Goal: Information Seeking & Learning: Learn about a topic

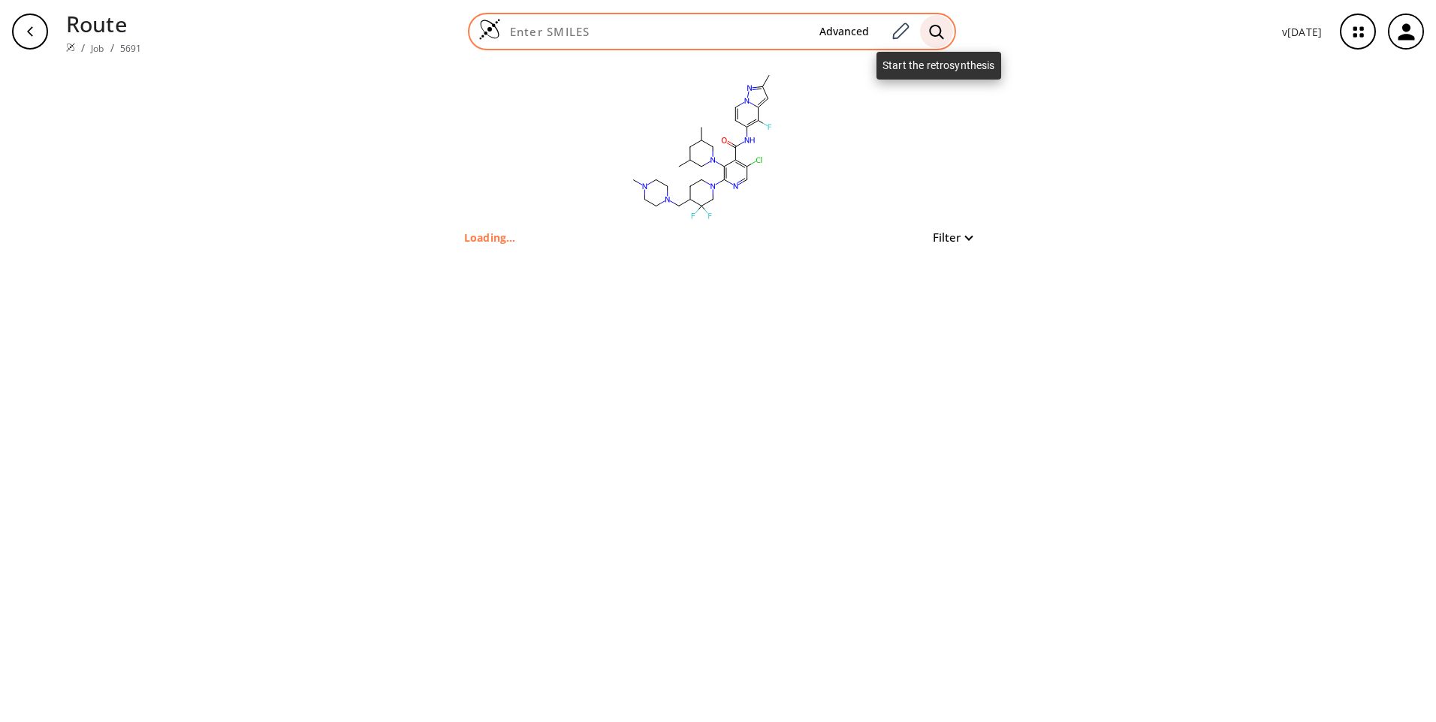
type input "Cc1cc2c(F)c(NC(=O)c3c(Cl)cnc(N4CCC(CN5CCN(C)CC5)C(F)(F)C4)c3N3CC(C)CC(C)C3)ccn2…"
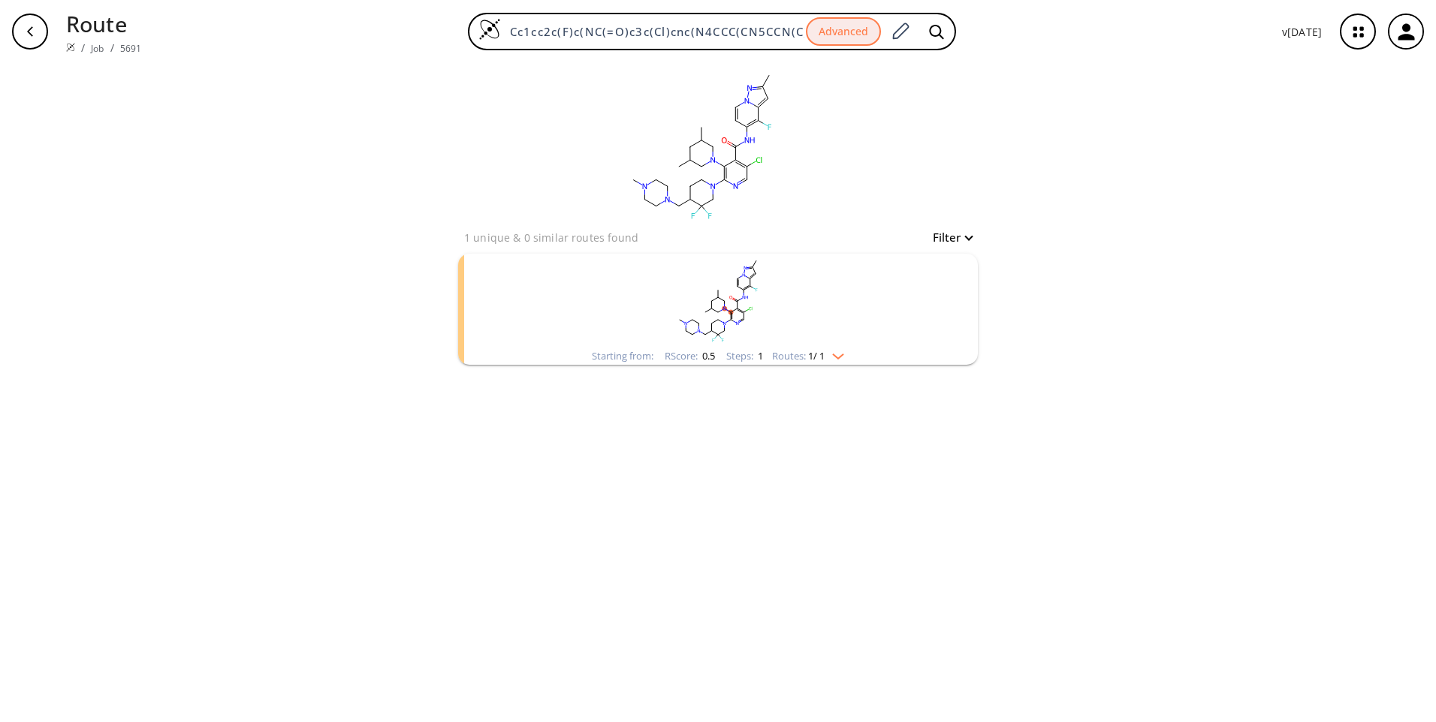
click at [832, 363] on div "Starting from: RScore : 0.5 Steps : 1 Routes: 1 / 1" at bounding box center [717, 356] width 275 height 17
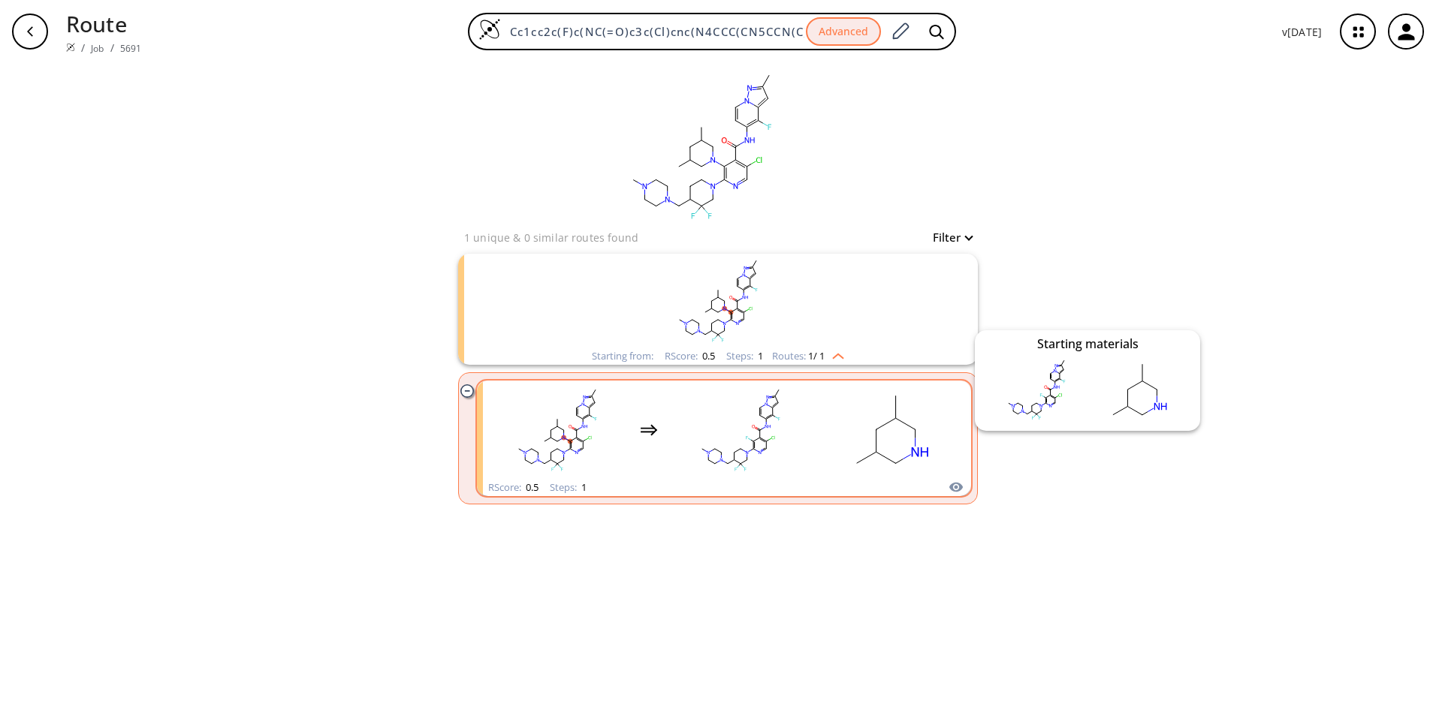
click at [960, 485] on icon "clusters" at bounding box center [956, 488] width 14 height 10
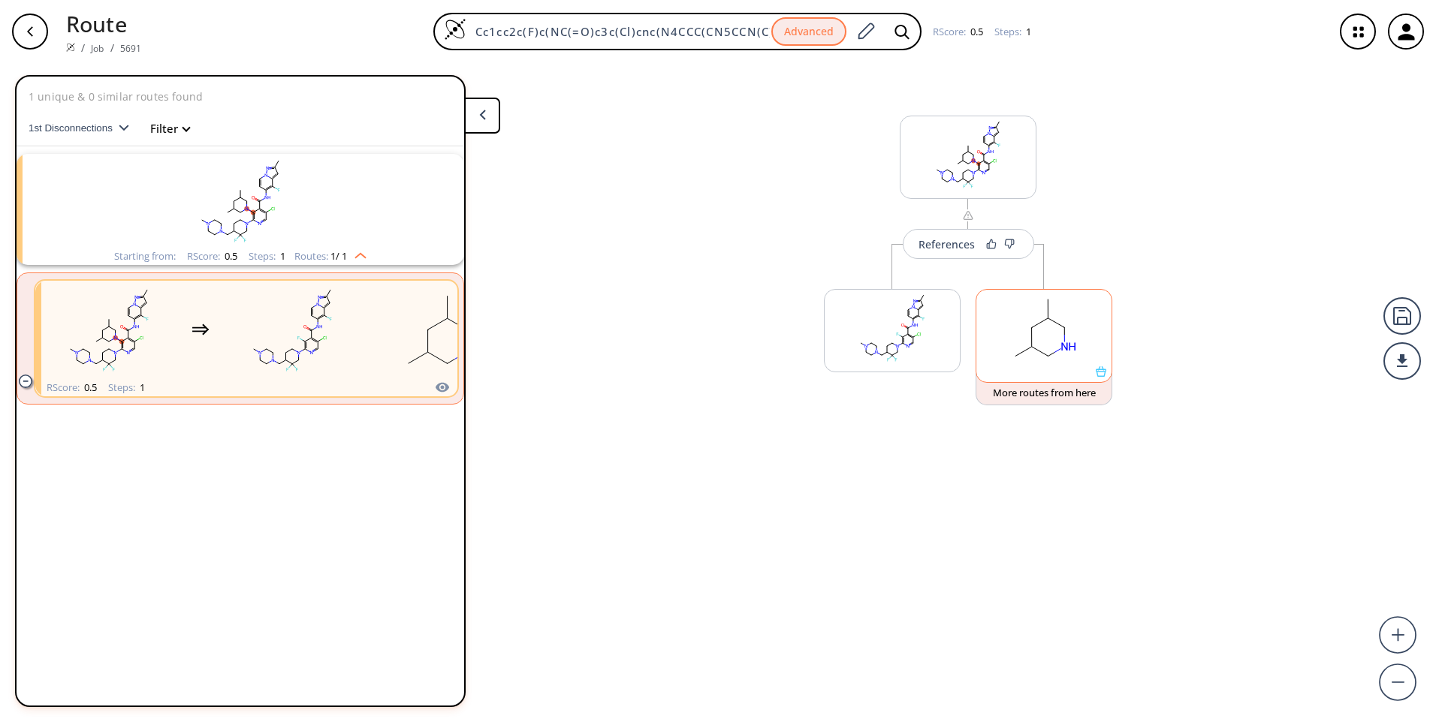
click at [1101, 377] on div at bounding box center [1043, 336] width 137 height 94
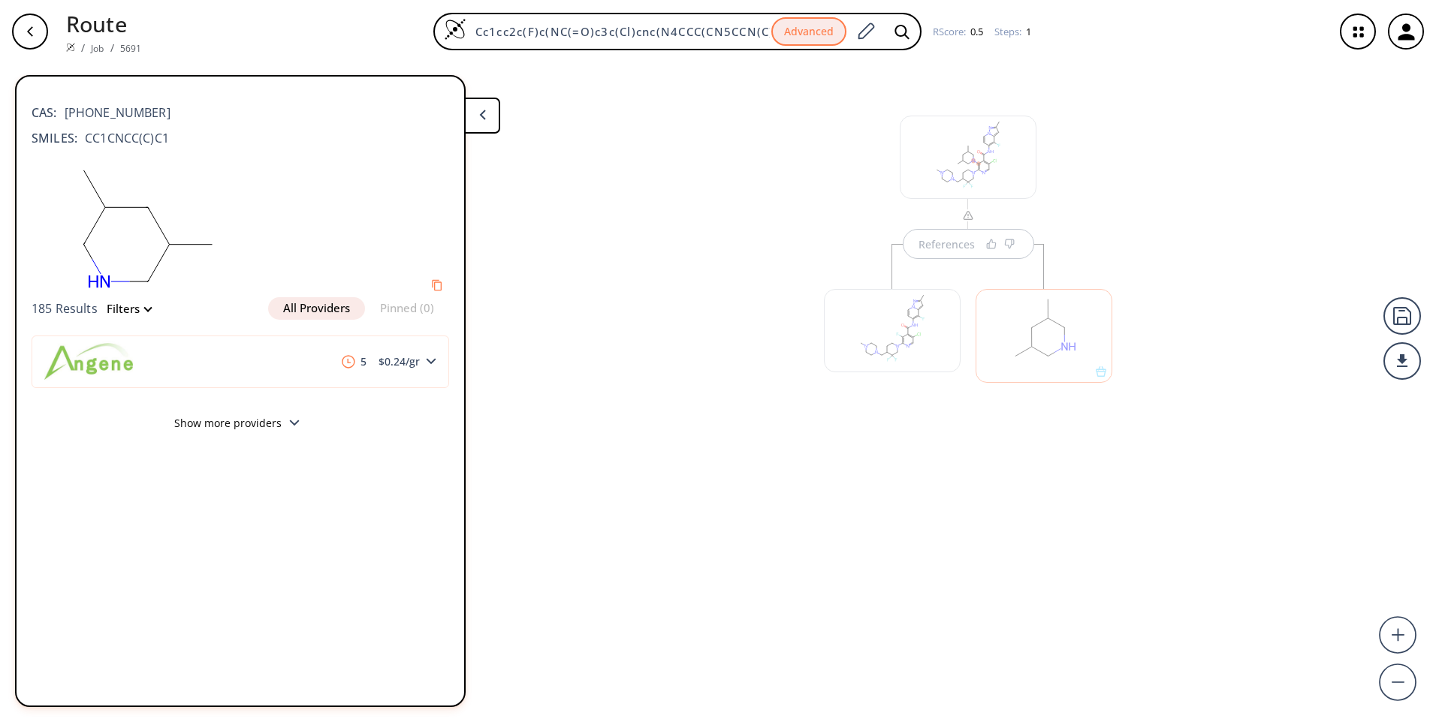
click at [288, 429] on button "Show more providers" at bounding box center [240, 425] width 417 height 35
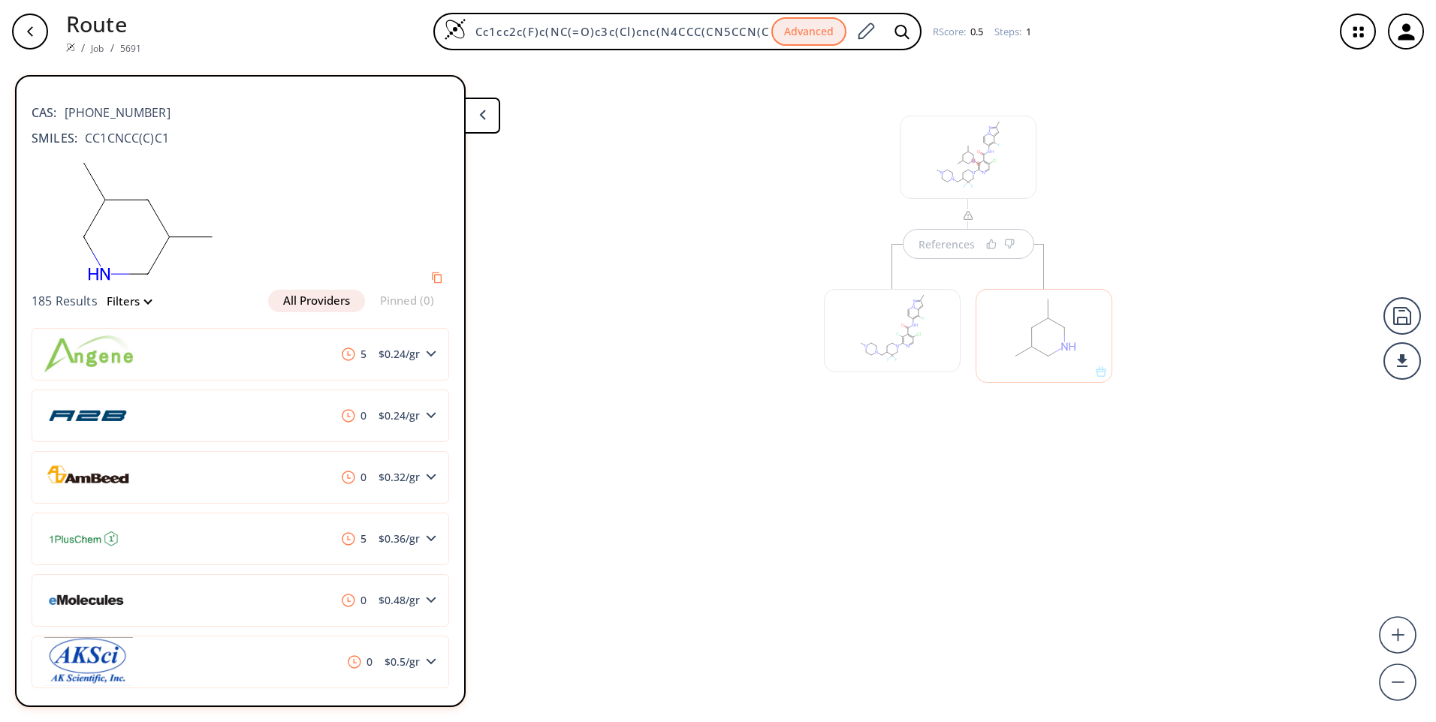
click at [762, 302] on div "References" at bounding box center [718, 386] width 1436 height 647
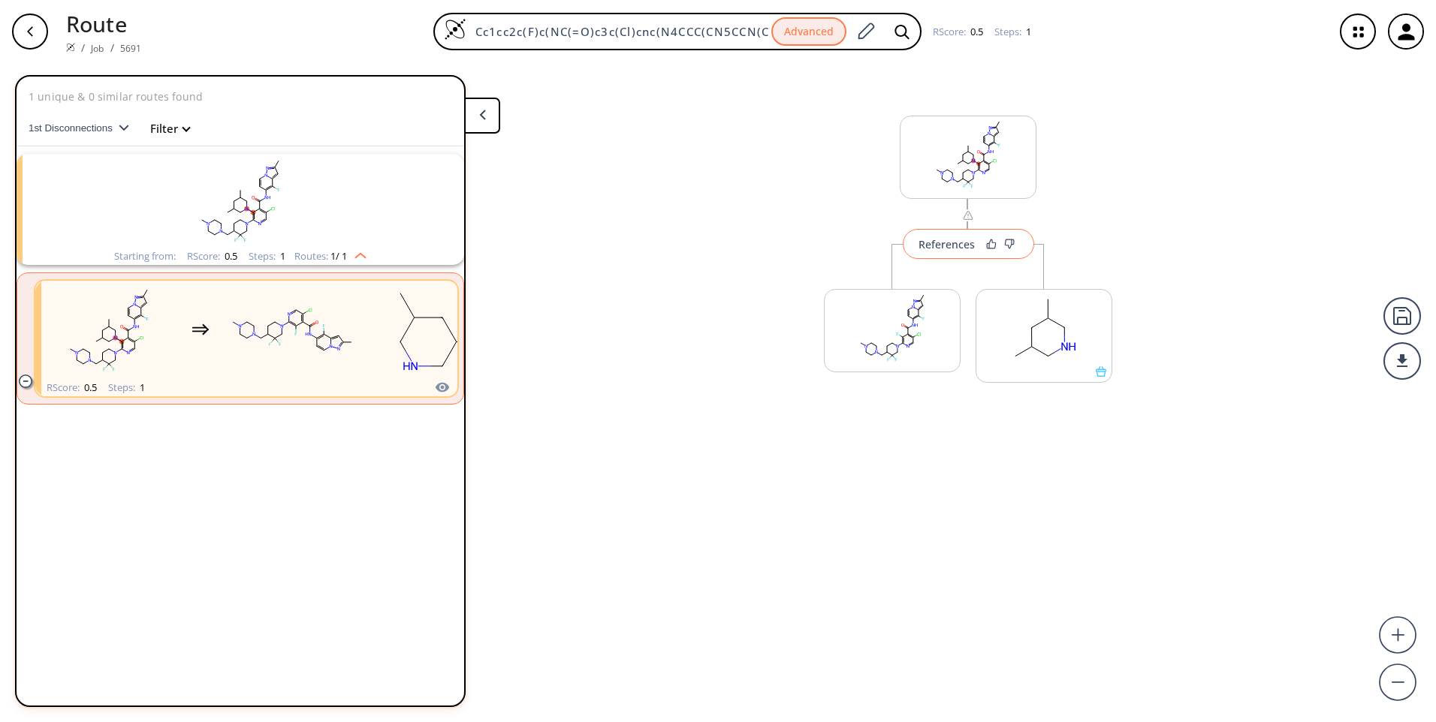
click at [957, 243] on div "References" at bounding box center [946, 245] width 56 height 10
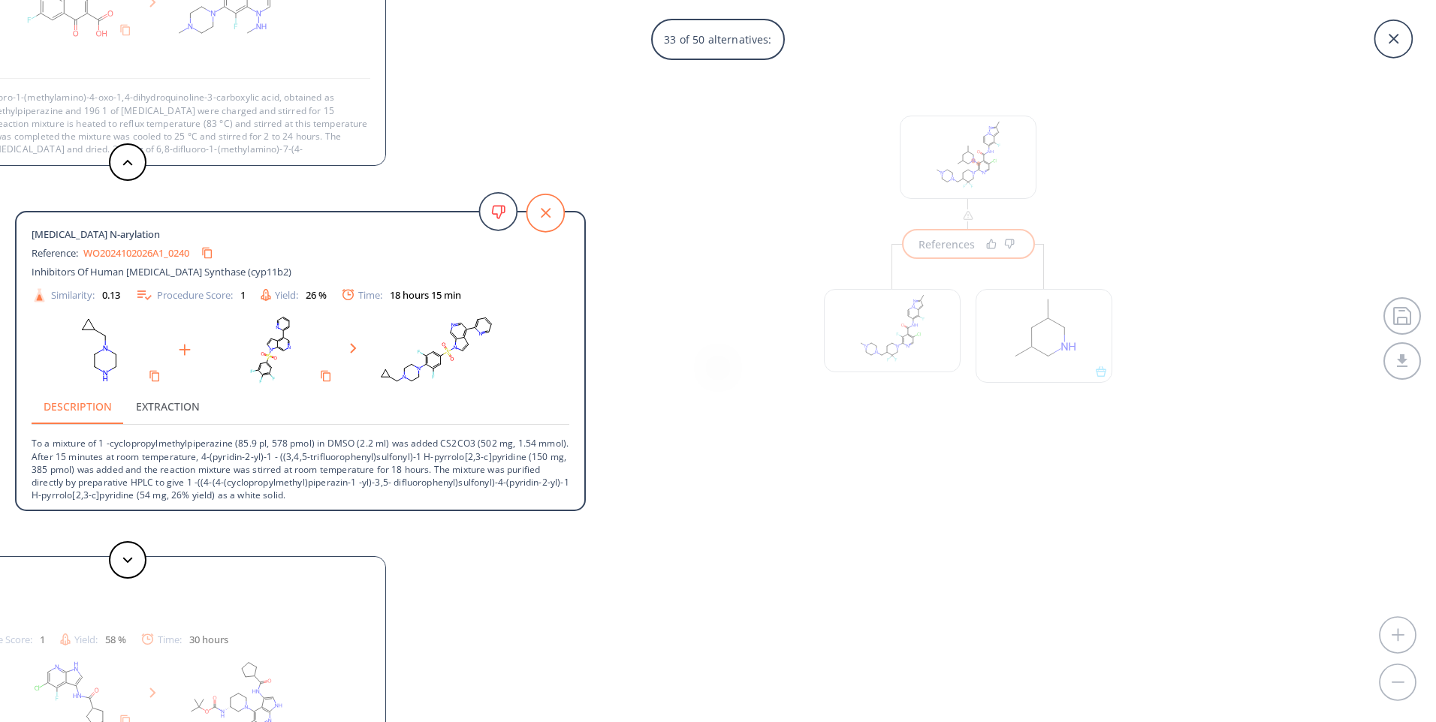
click at [565, 211] on icon at bounding box center [545, 212] width 47 height 47
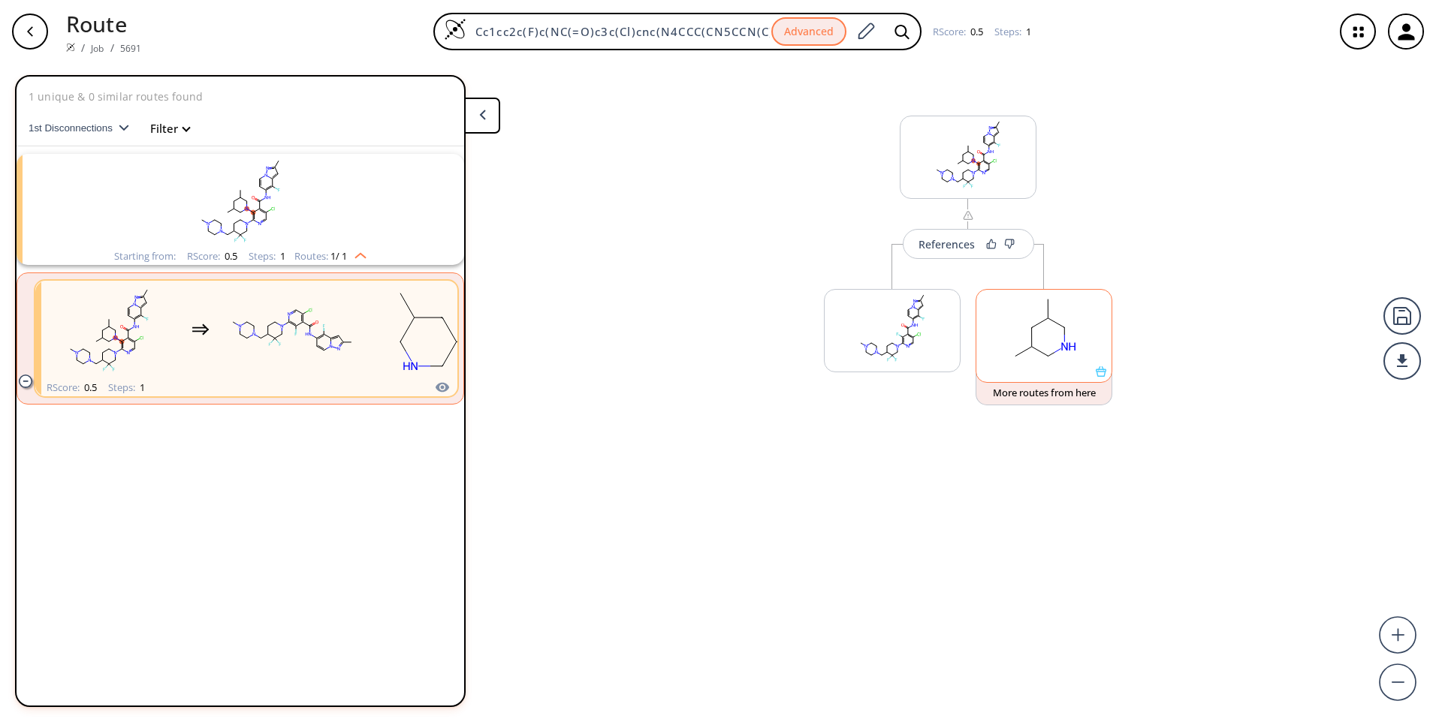
click at [1107, 378] on div at bounding box center [1043, 336] width 137 height 94
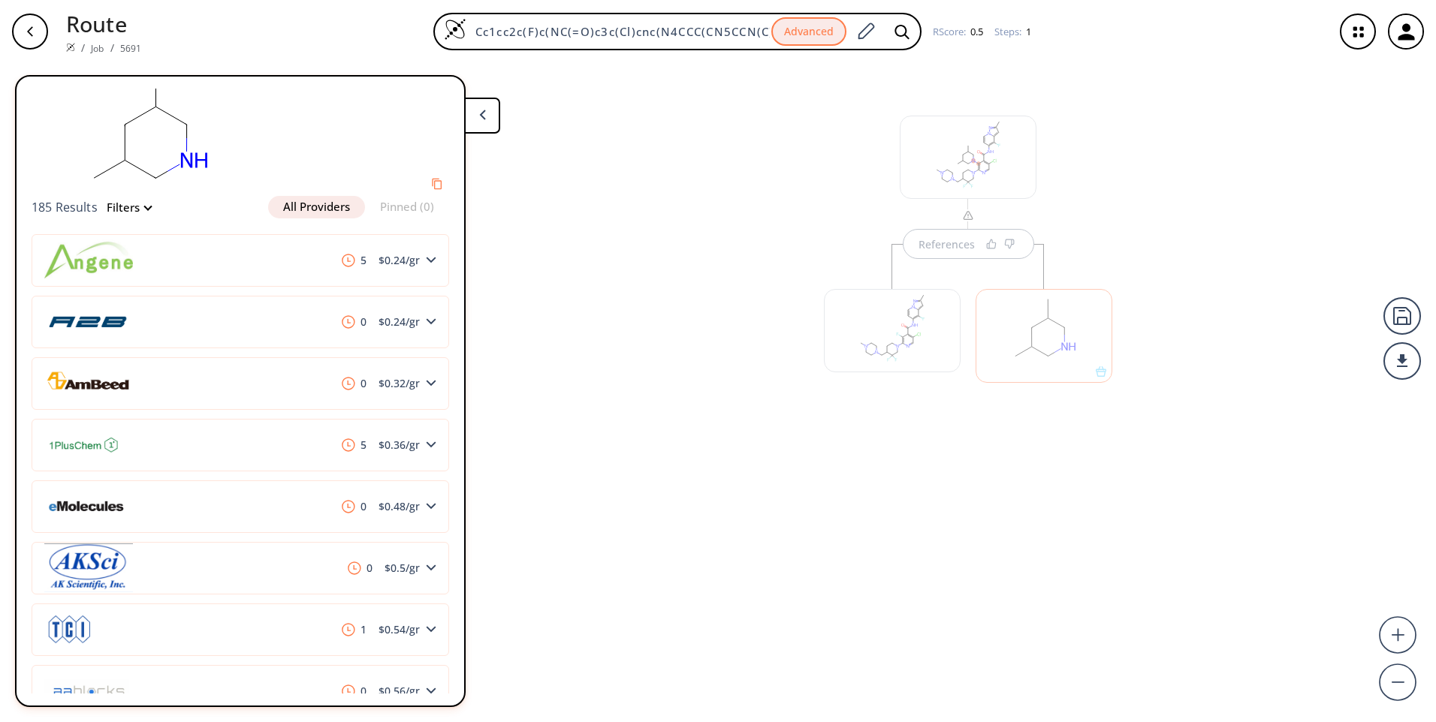
scroll to position [118, 0]
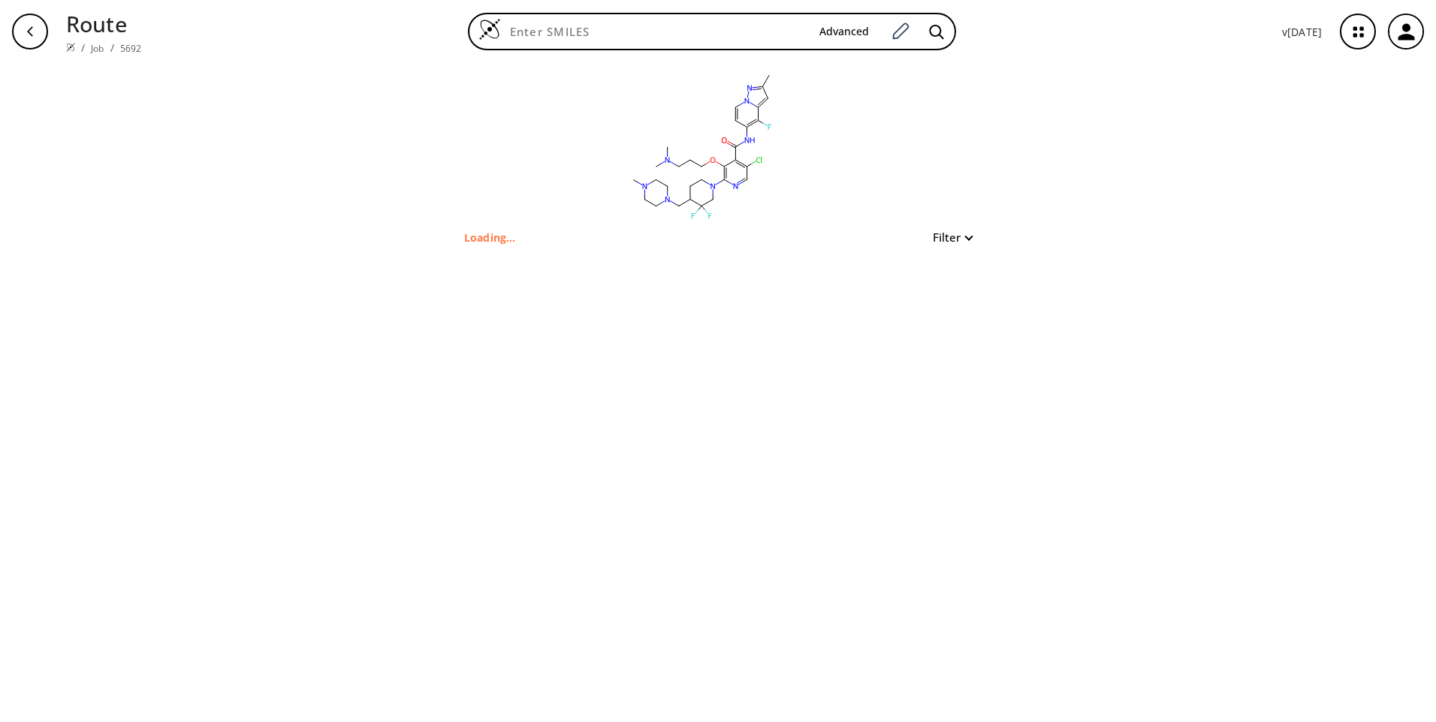
type input "Cc1cc2c(F)c(NC(=O)c3c(Cl)cnc(N4CCC(CN5CCN(C)CC5)C(F)(F)C4)c3OCCCN(C)C)ccn2n1"
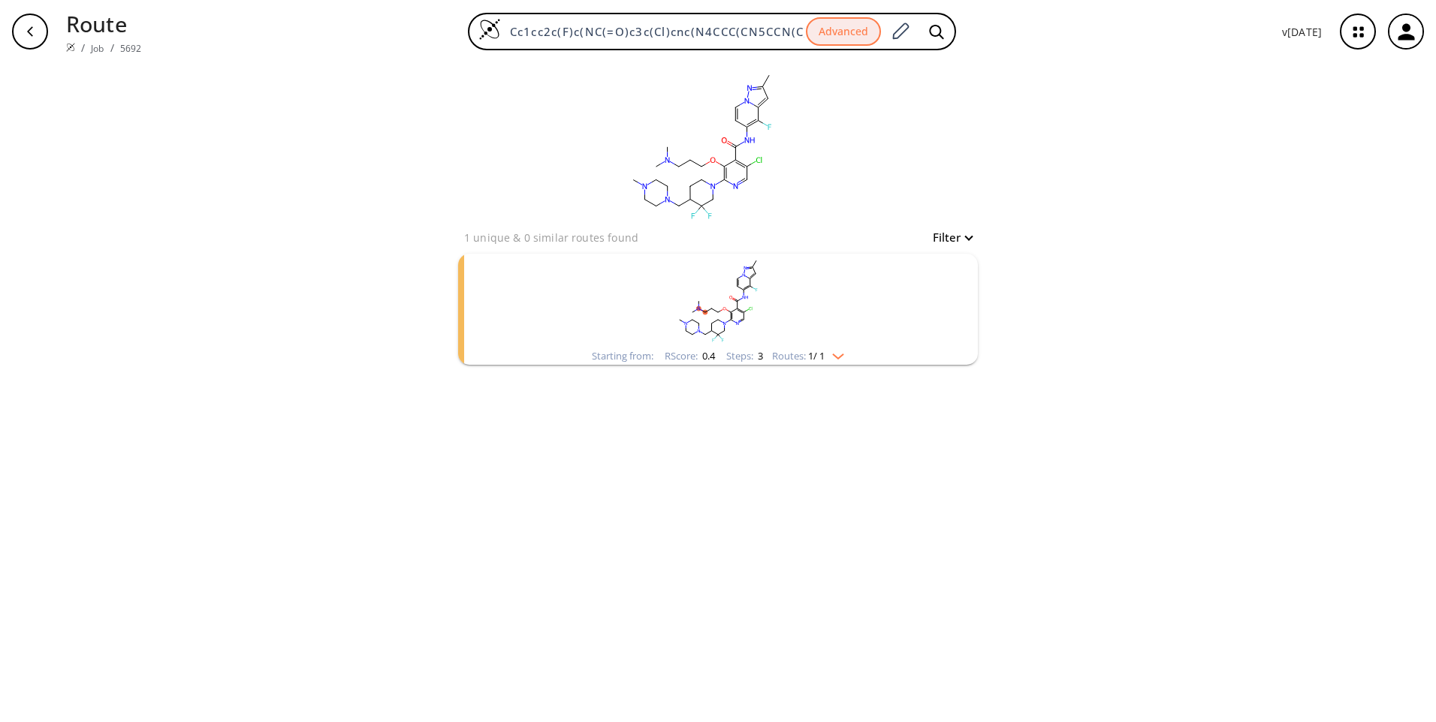
click at [962, 238] on button "Filter" at bounding box center [947, 237] width 48 height 11
click at [847, 281] on div at bounding box center [718, 361] width 1436 height 722
click at [842, 359] on img "clusters" at bounding box center [834, 354] width 20 height 12
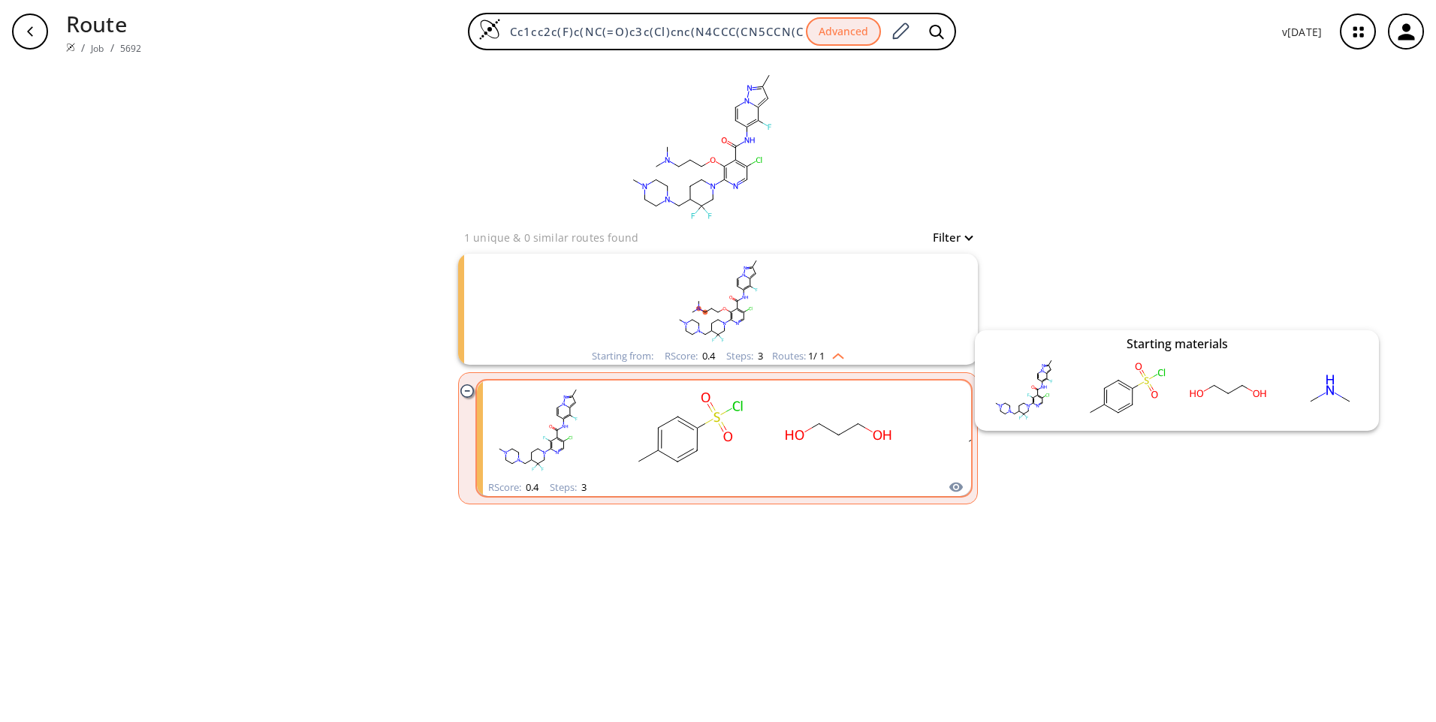
click at [956, 493] on icon "clusters" at bounding box center [955, 487] width 15 height 18
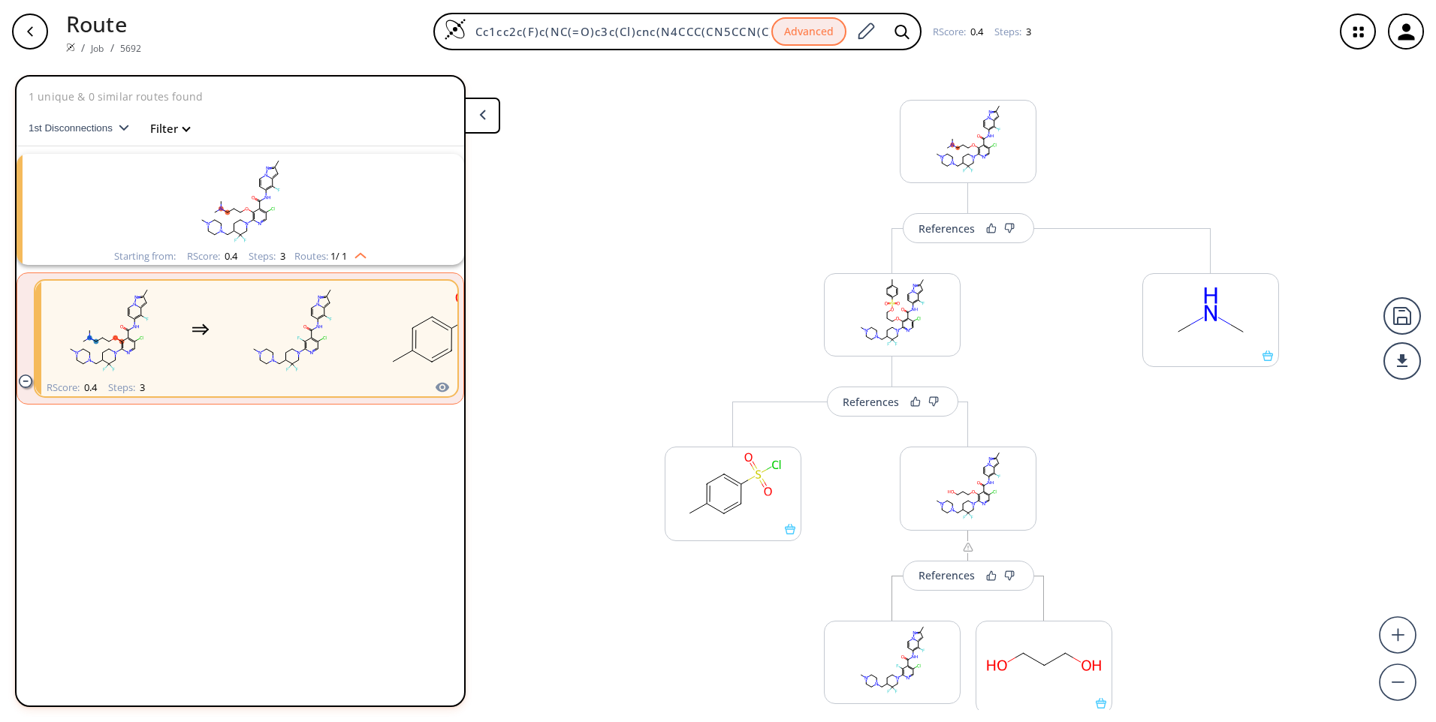
scroll to position [44, 0]
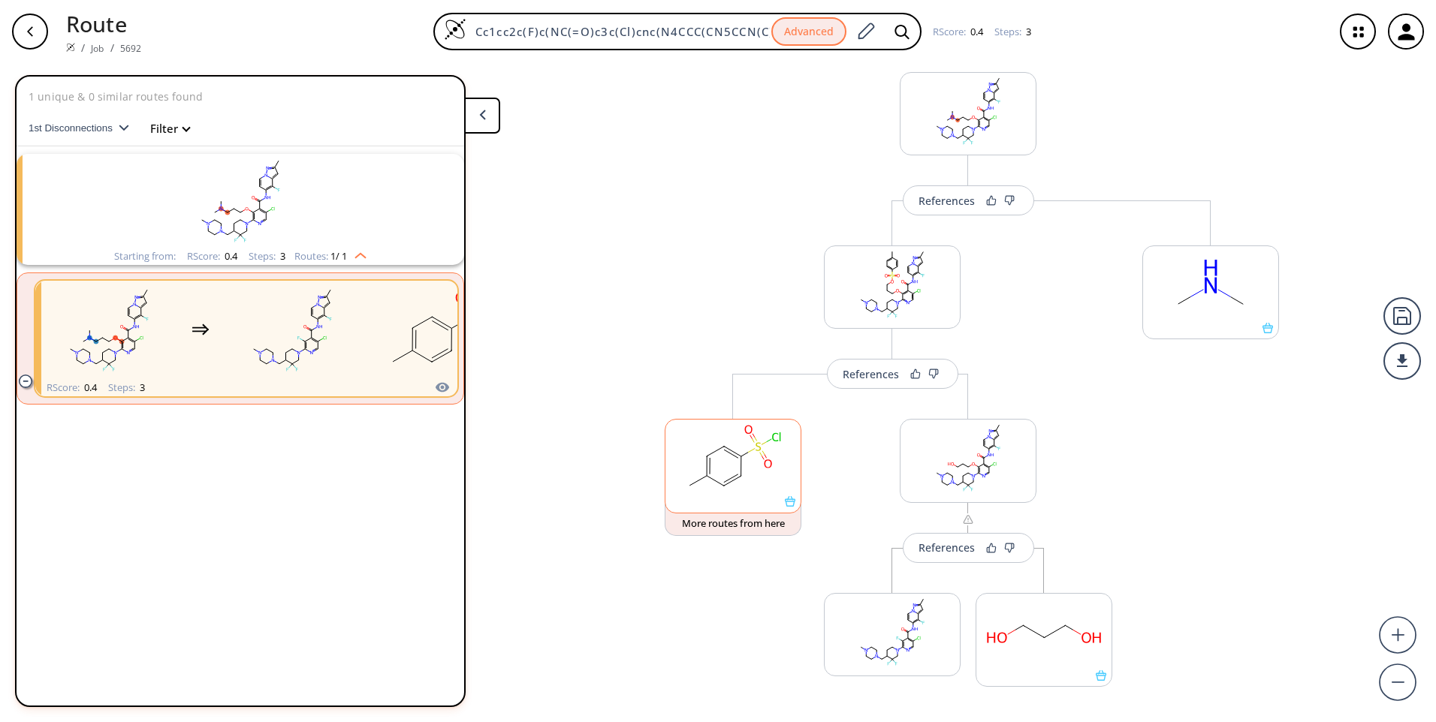
click at [795, 510] on div at bounding box center [732, 466] width 137 height 94
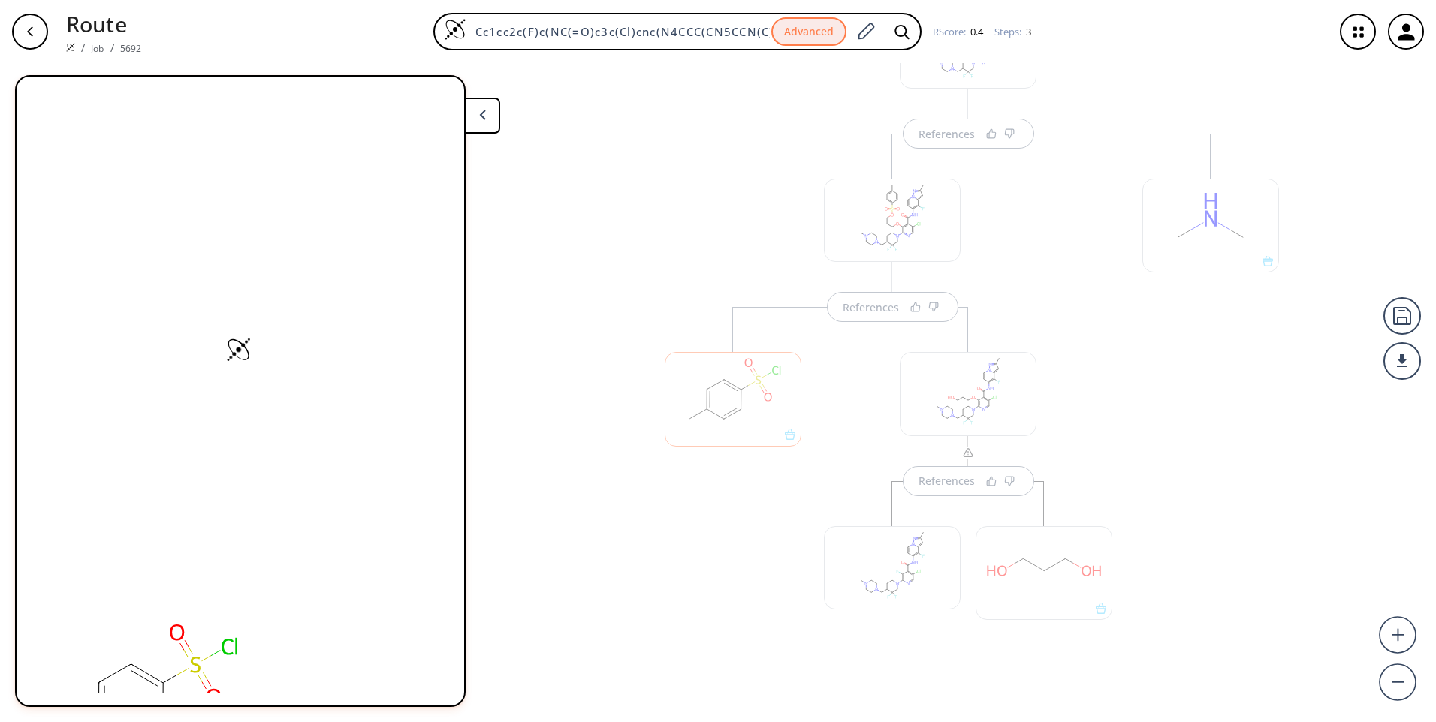
scroll to position [140, 0]
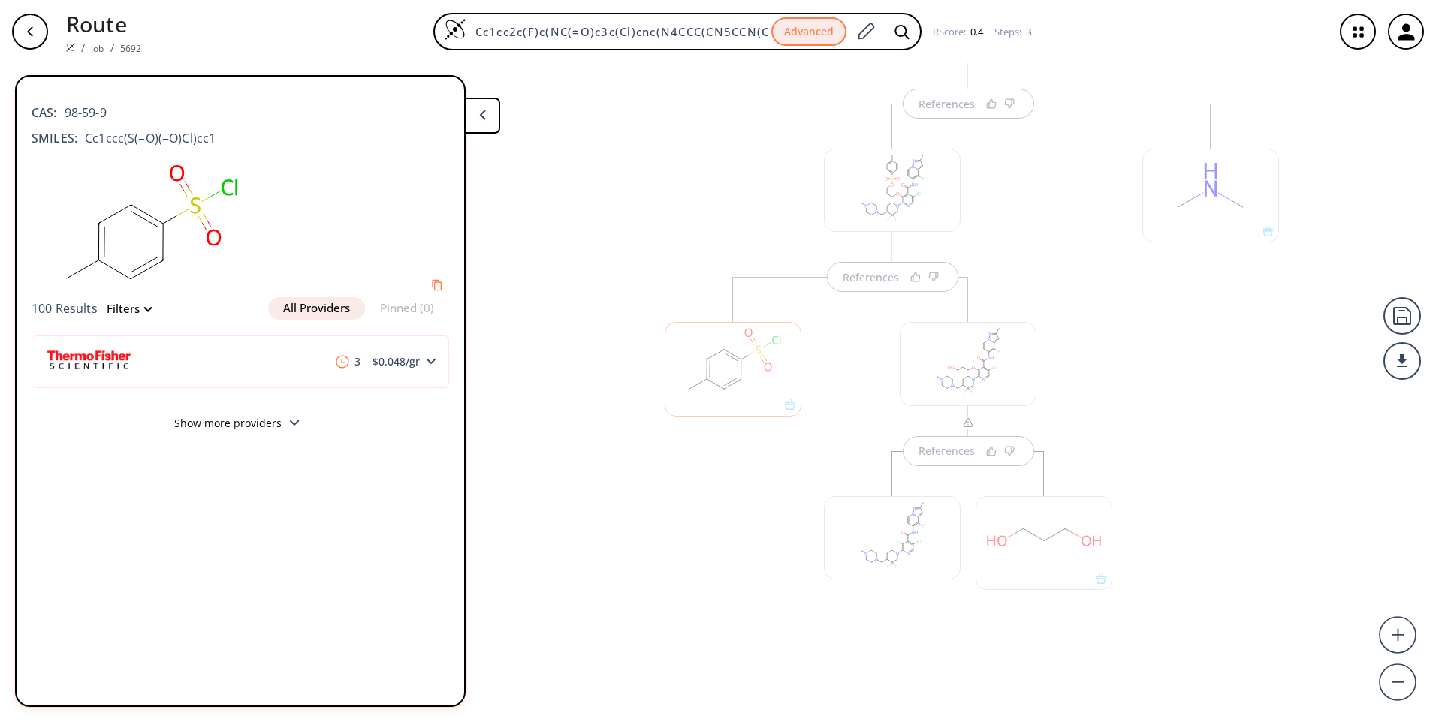
click at [282, 417] on button "Show more providers" at bounding box center [240, 425] width 417 height 35
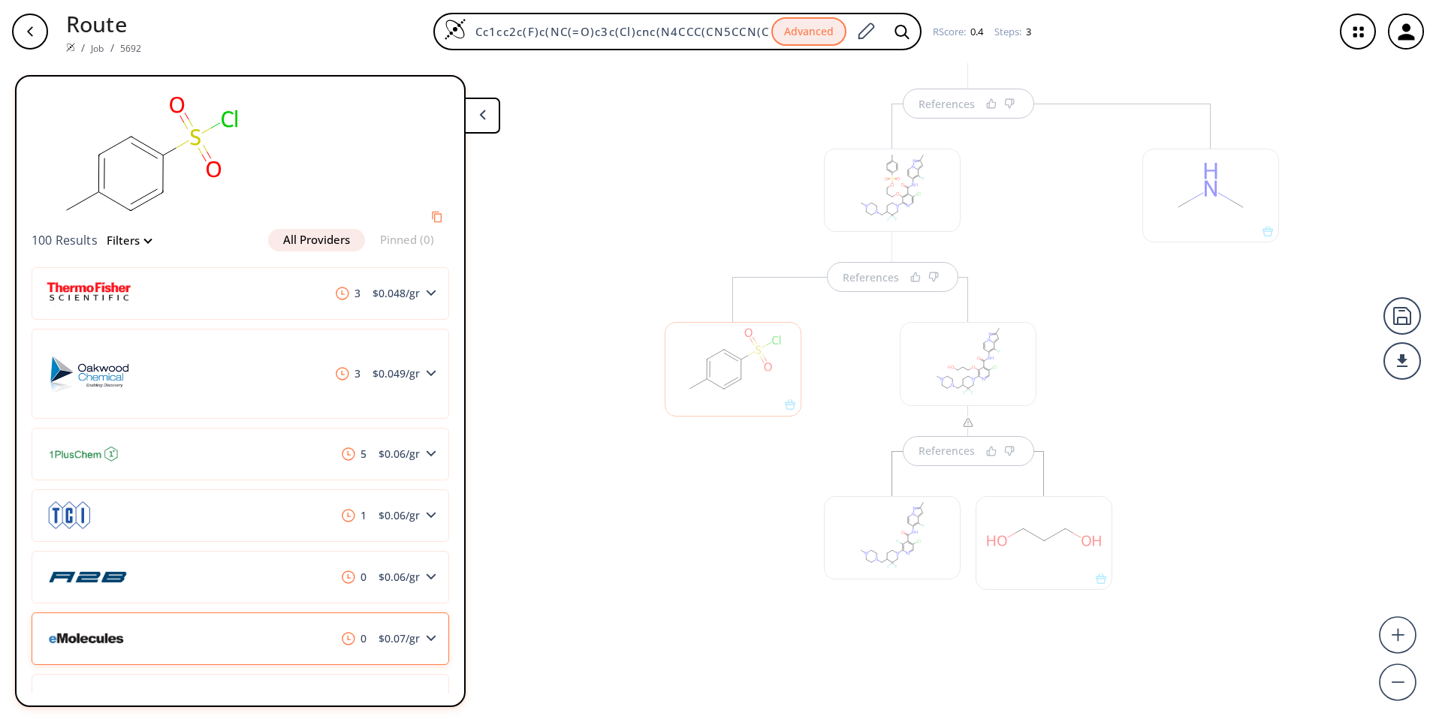
scroll to position [0, 0]
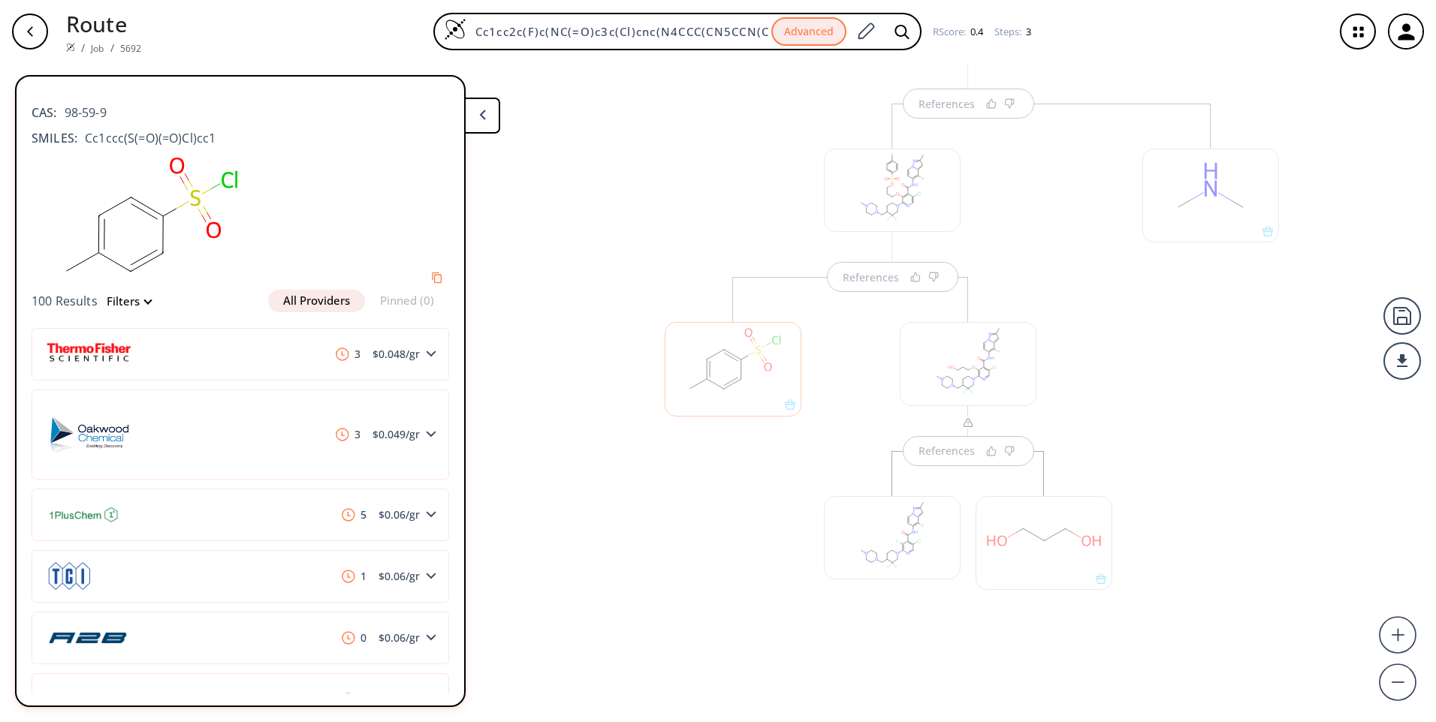
click at [601, 478] on div "References References References" at bounding box center [718, 386] width 1436 height 647
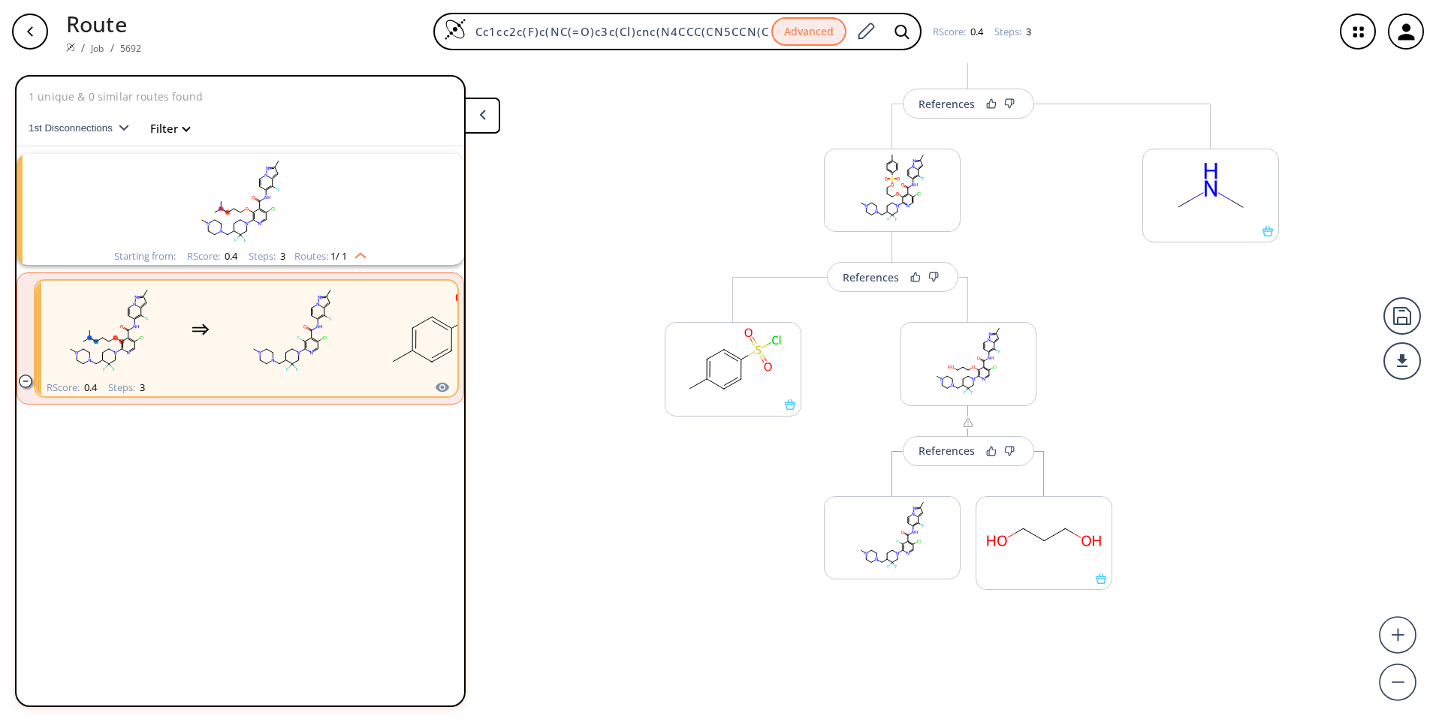
click at [481, 119] on icon at bounding box center [482, 115] width 7 height 11
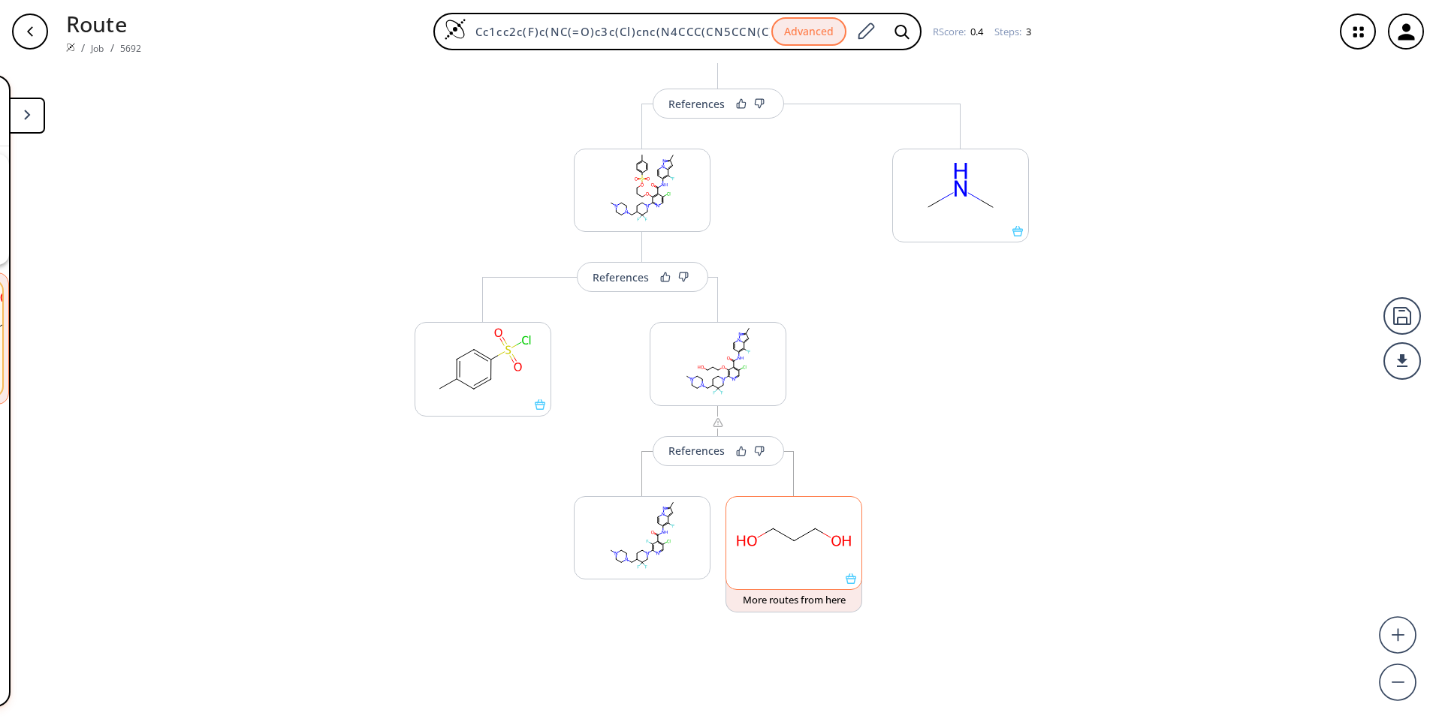
click at [855, 580] on icon at bounding box center [850, 579] width 11 height 11
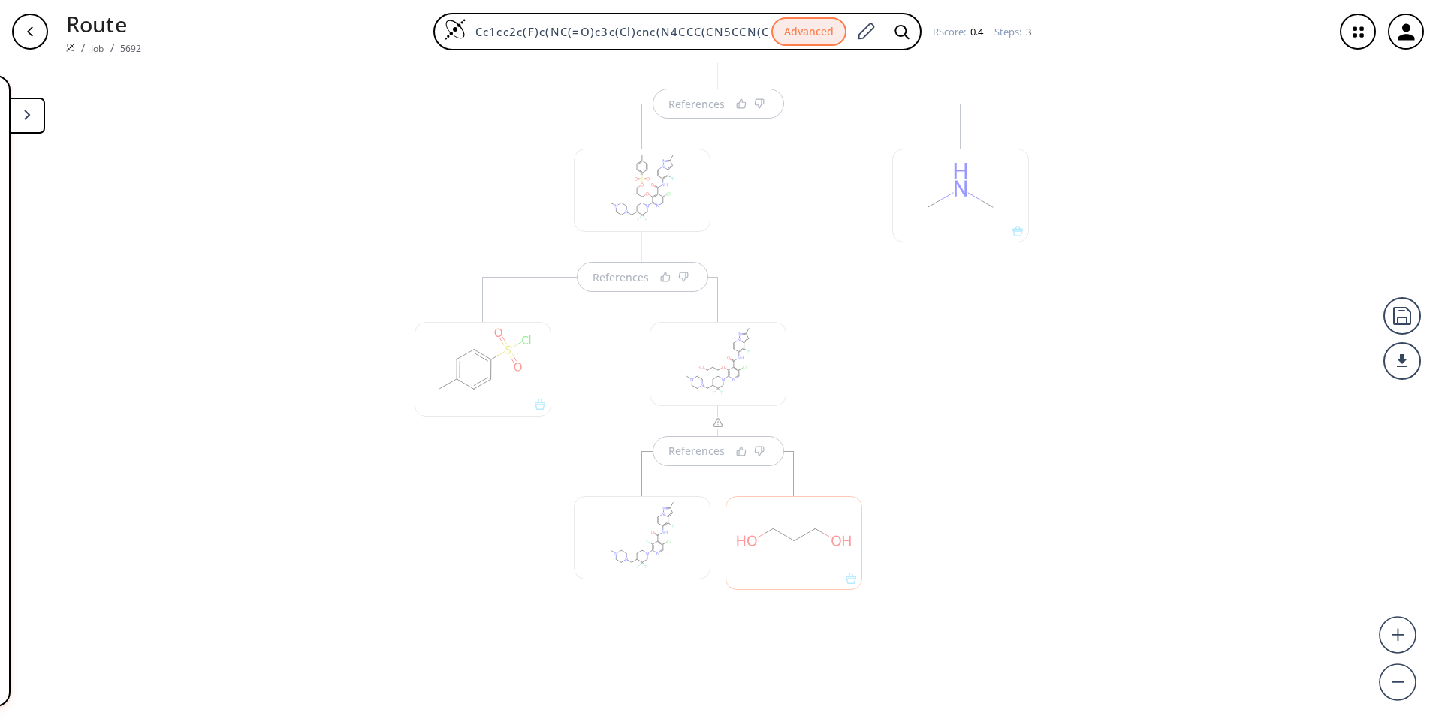
click at [850, 586] on div at bounding box center [793, 543] width 137 height 94
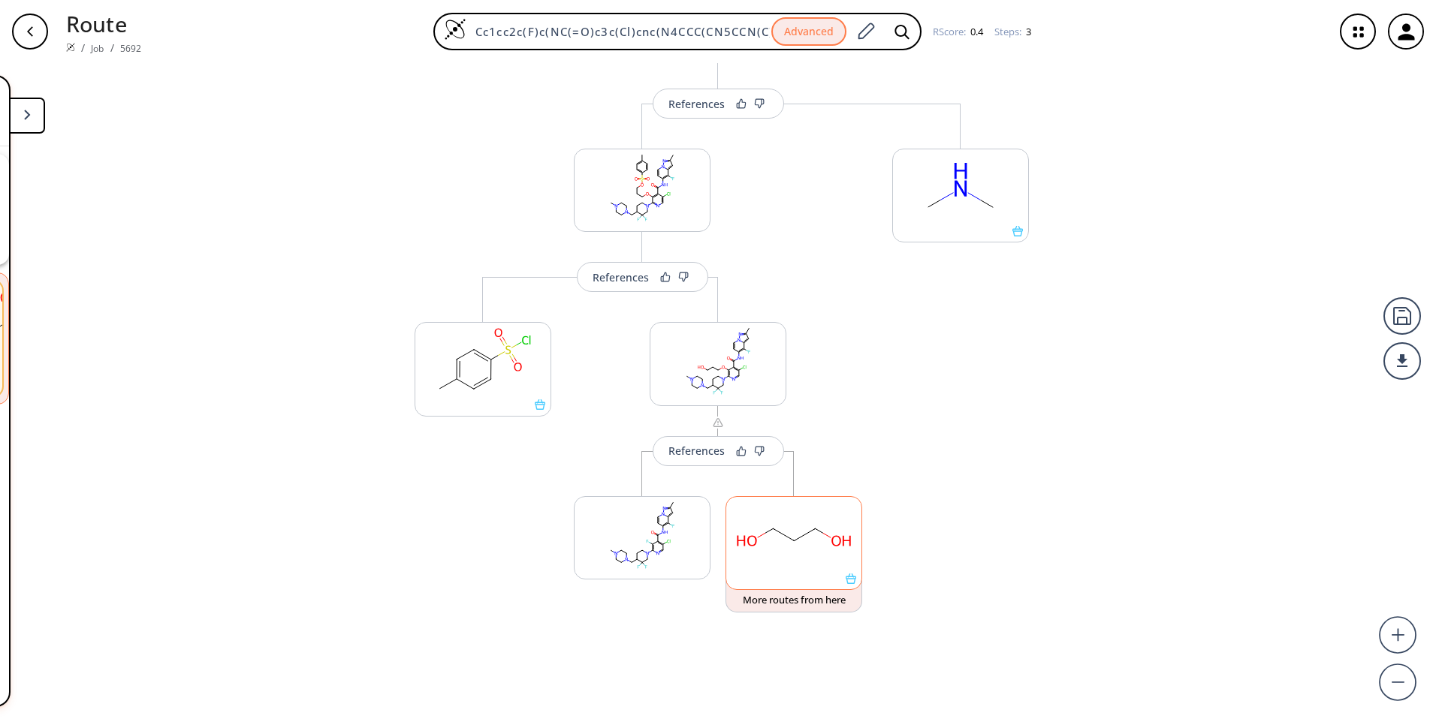
click at [852, 583] on icon at bounding box center [850, 579] width 11 height 11
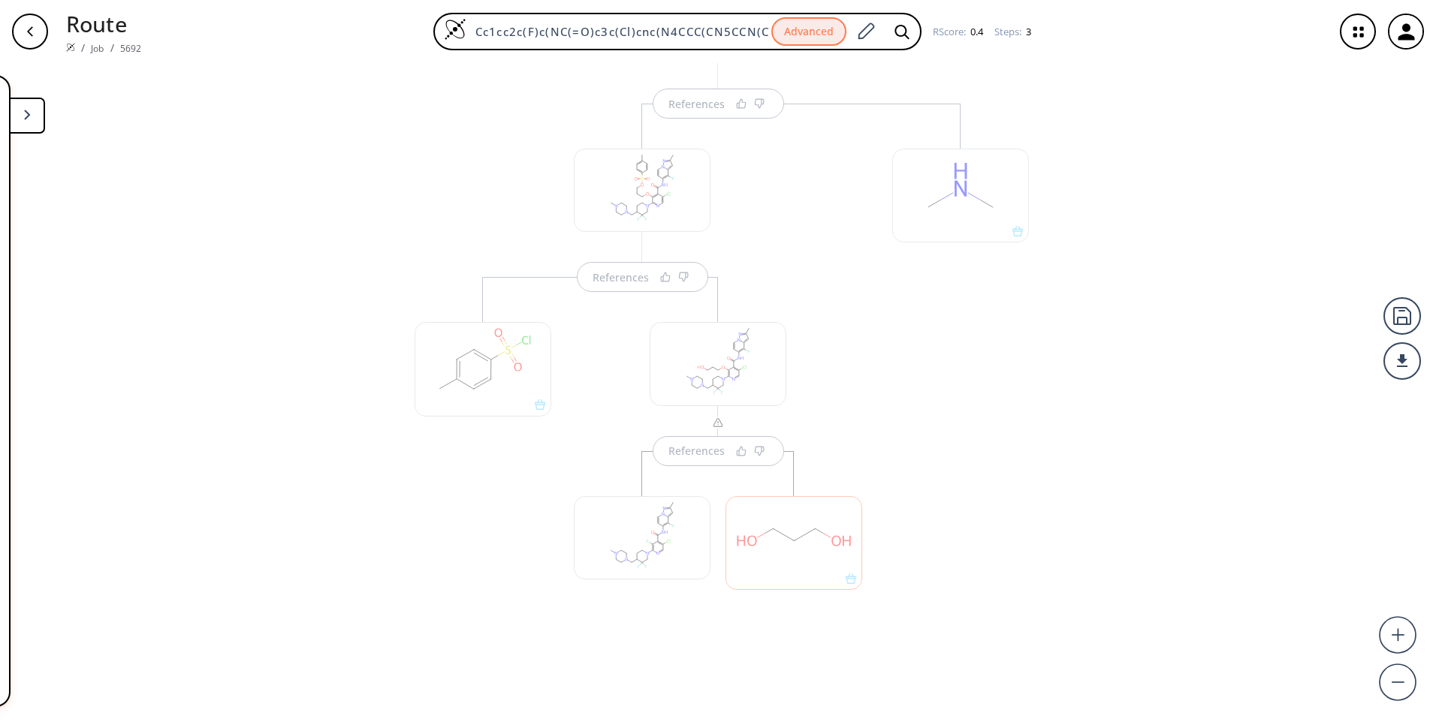
click at [963, 475] on div at bounding box center [960, 392] width 152 height 577
